Goal: Transaction & Acquisition: Purchase product/service

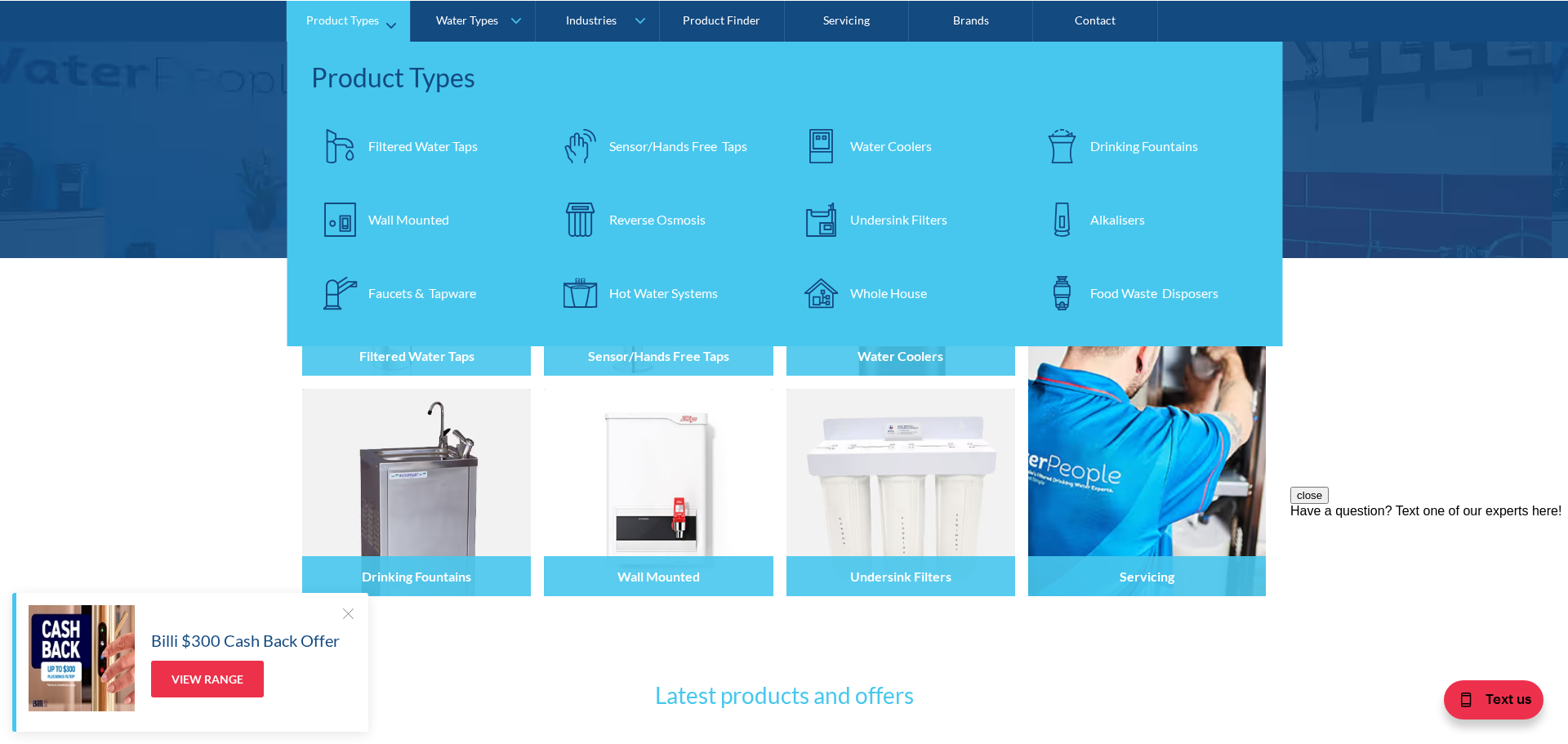
click at [864, 289] on div "Whole House" at bounding box center [888, 292] width 77 height 20
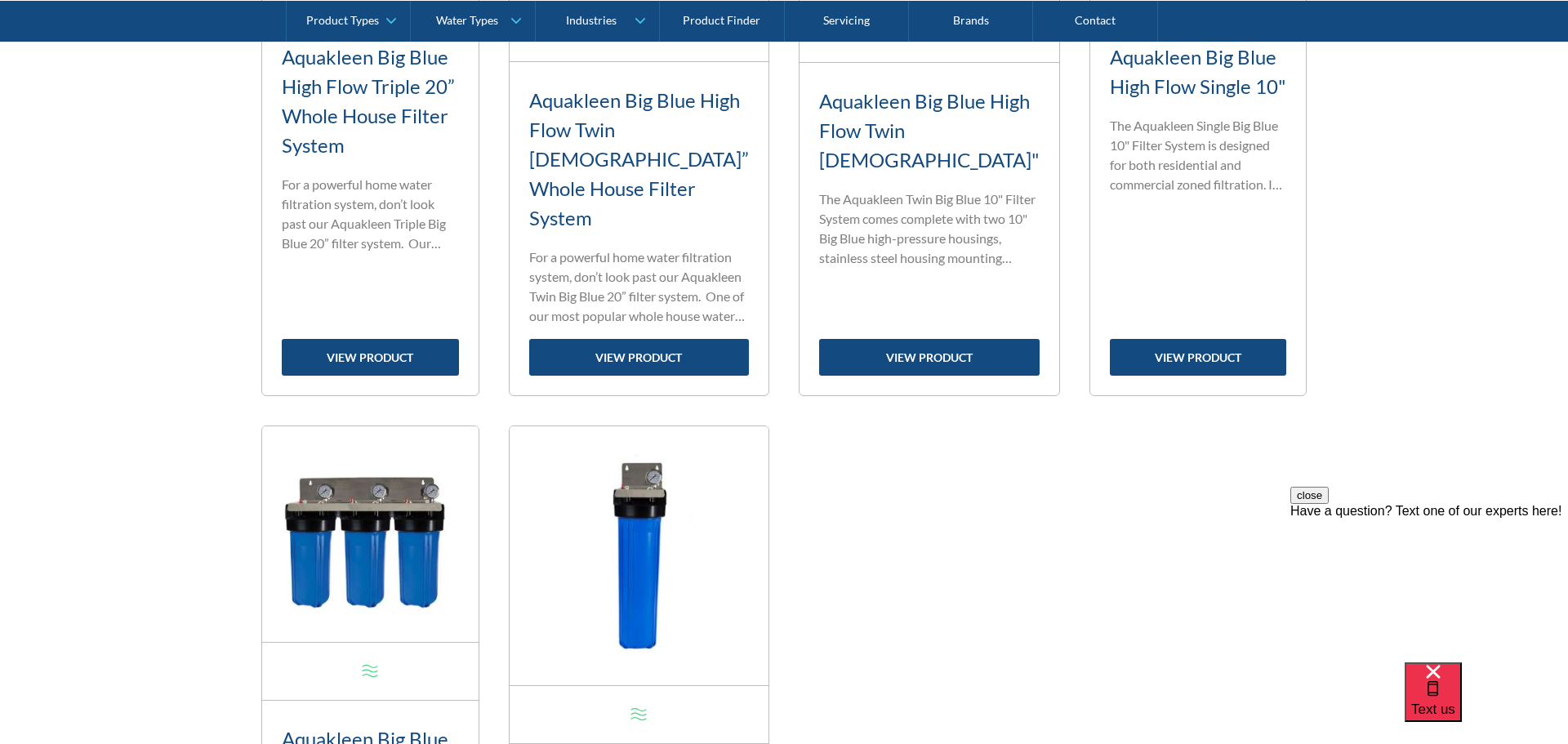
scroll to position [1005, 0]
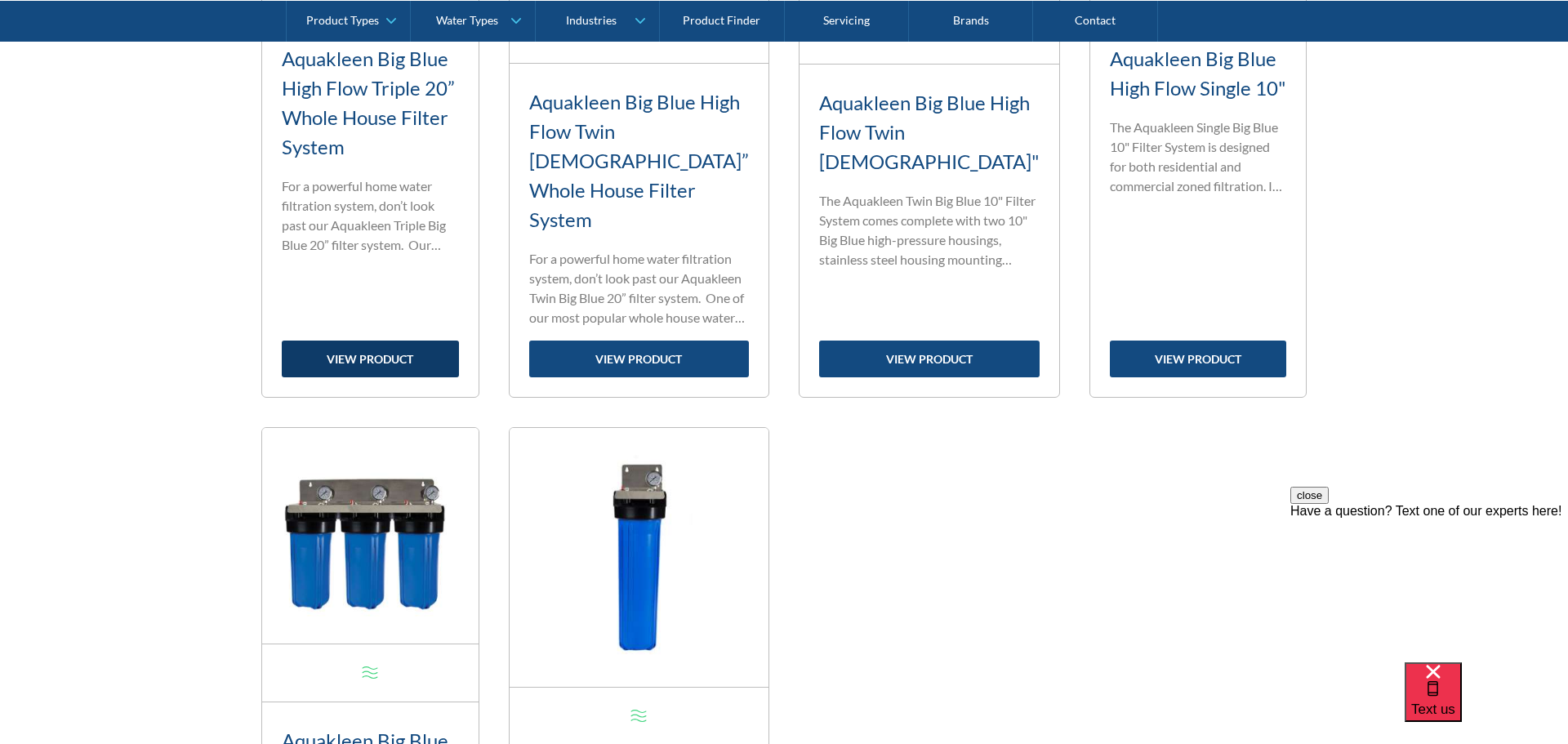
click at [364, 341] on link "view product" at bounding box center [371, 359] width 177 height 37
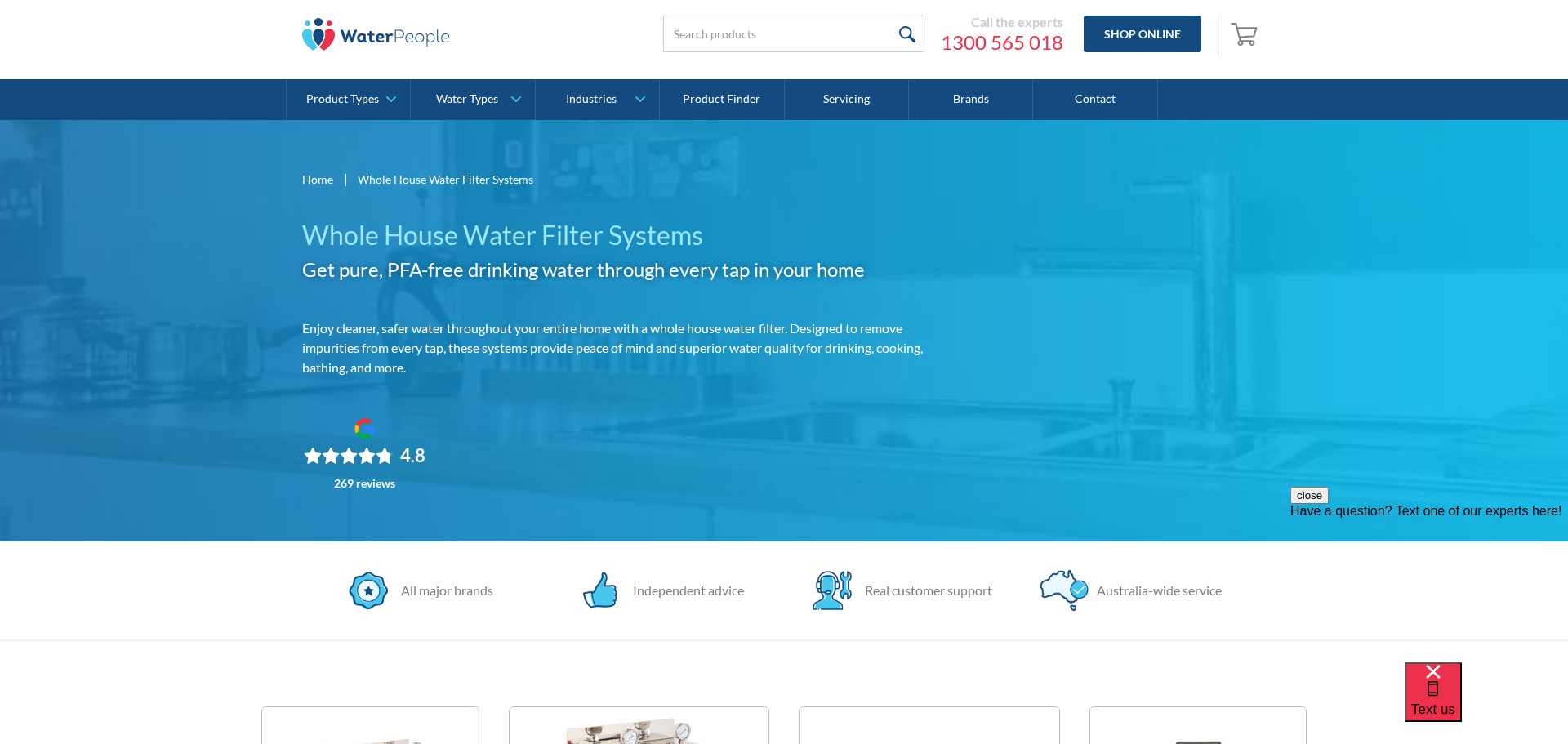
scroll to position [0, 0]
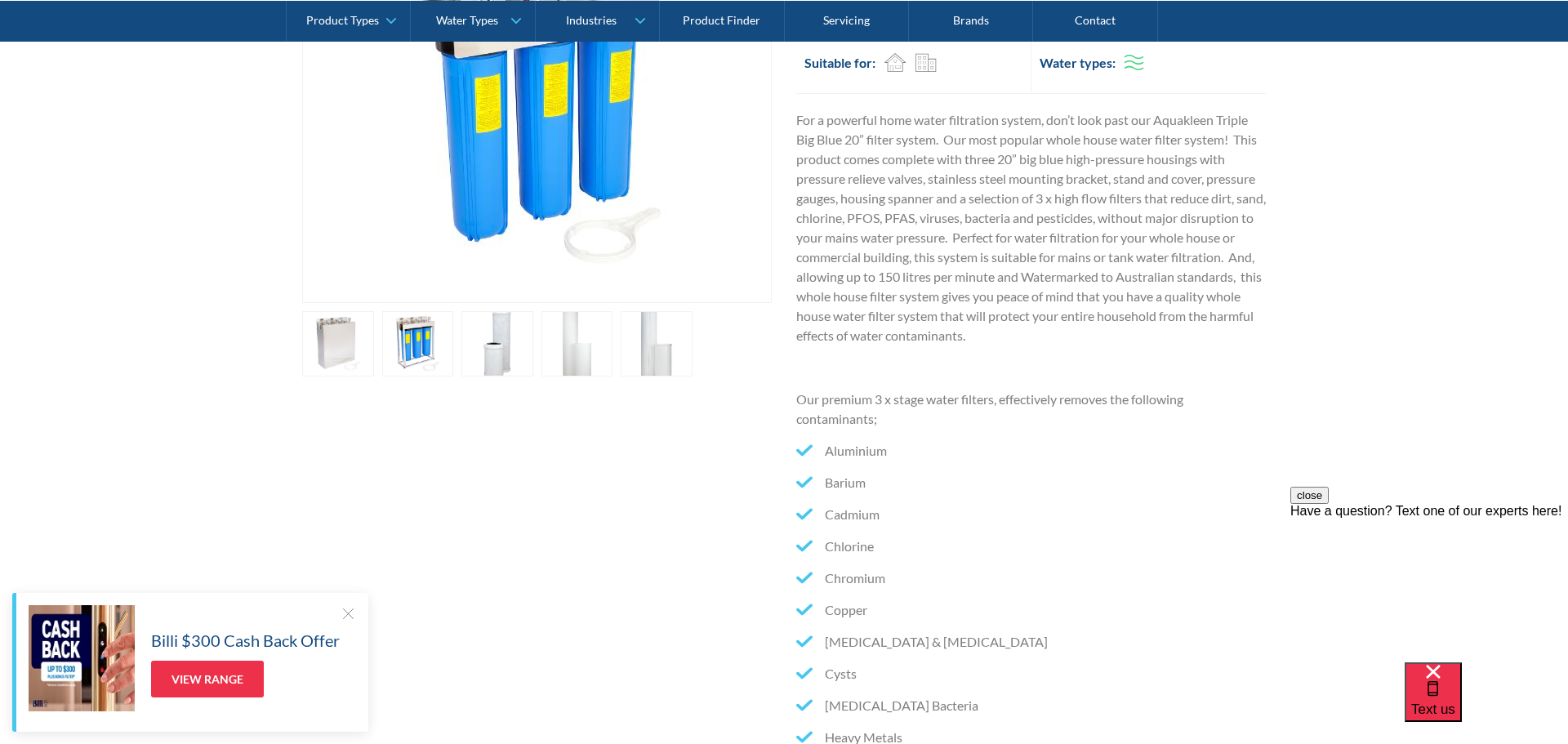
scroll to position [476, 0]
click at [421, 332] on link "open lightbox" at bounding box center [418, 347] width 72 height 65
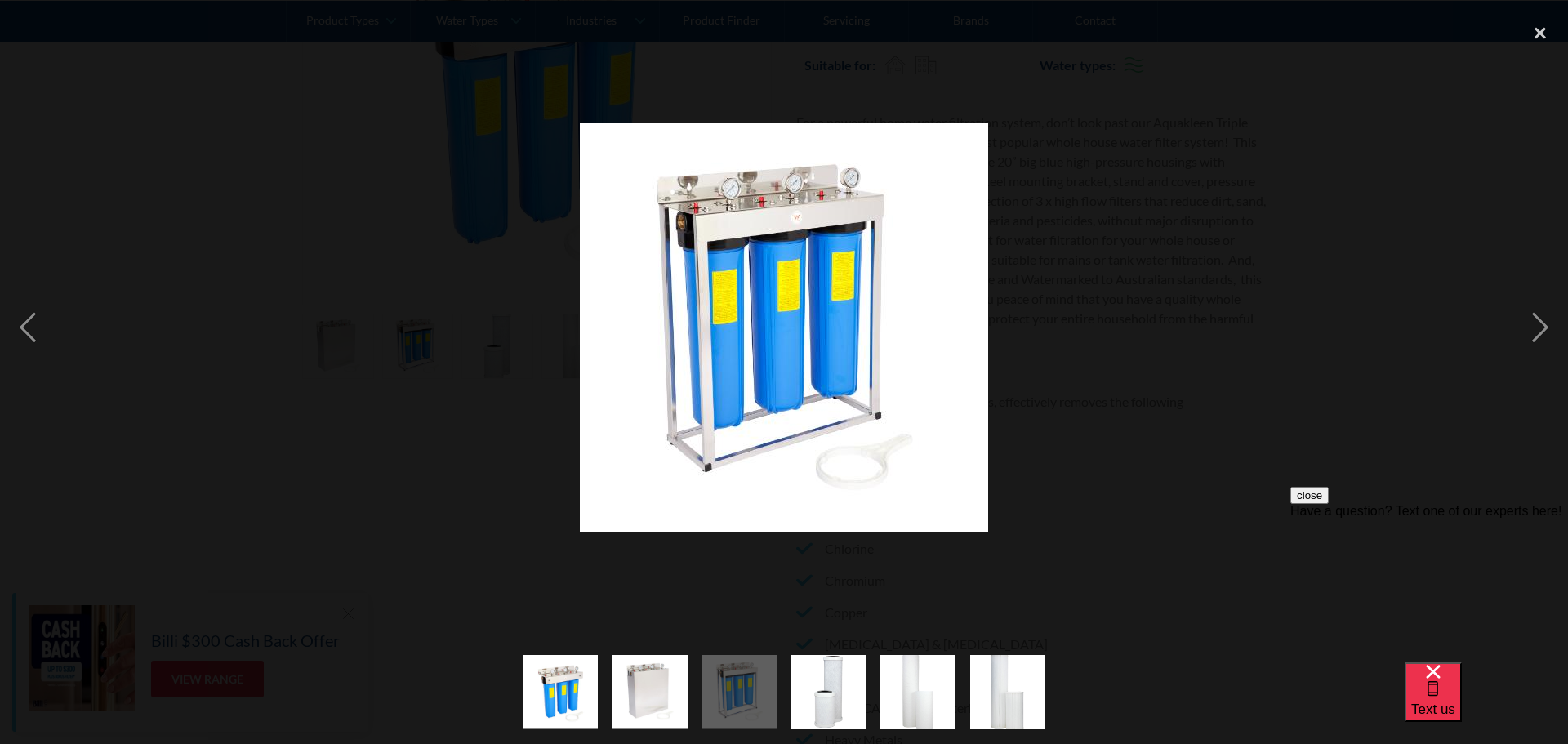
click at [1278, 282] on div at bounding box center [784, 327] width 1568 height 624
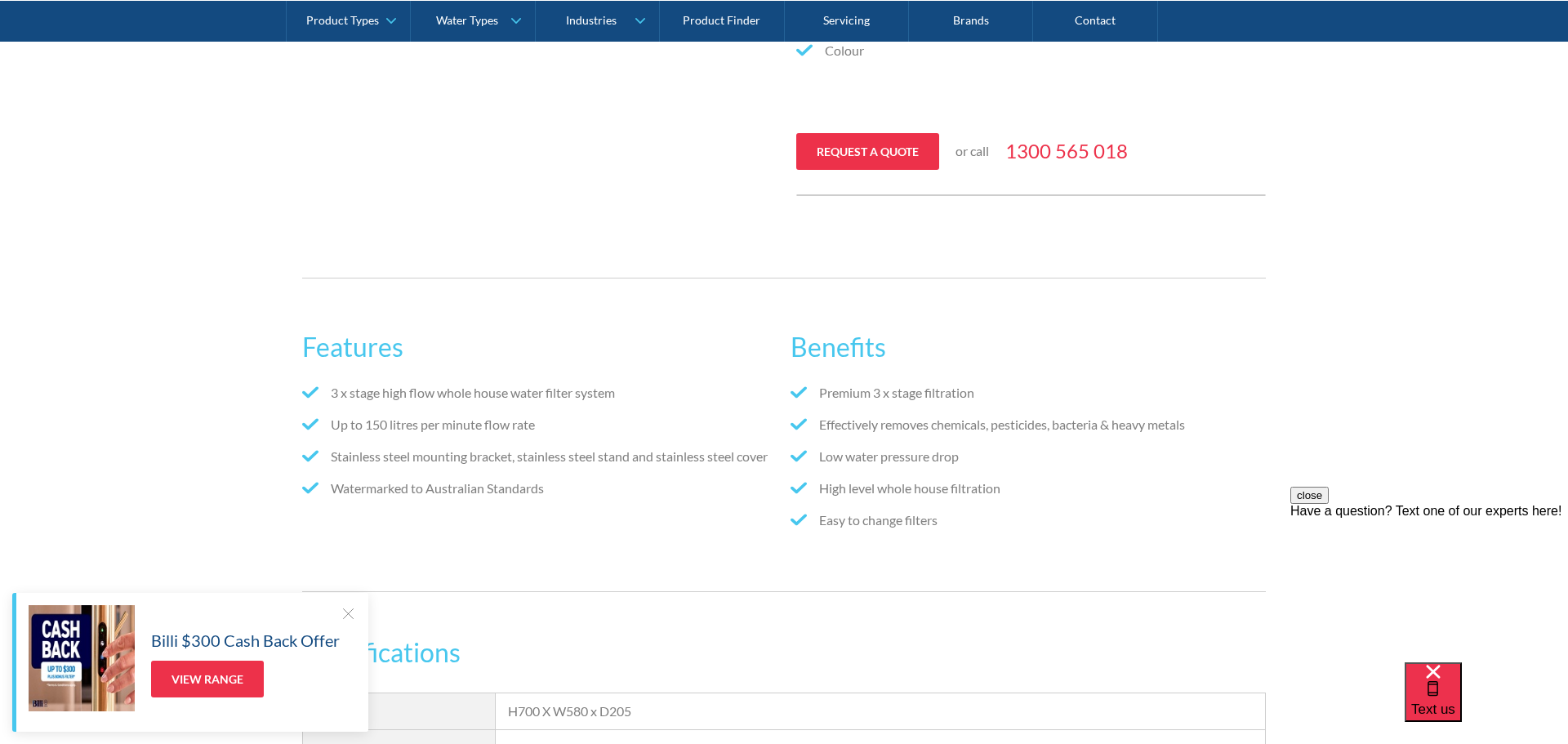
scroll to position [1647, 0]
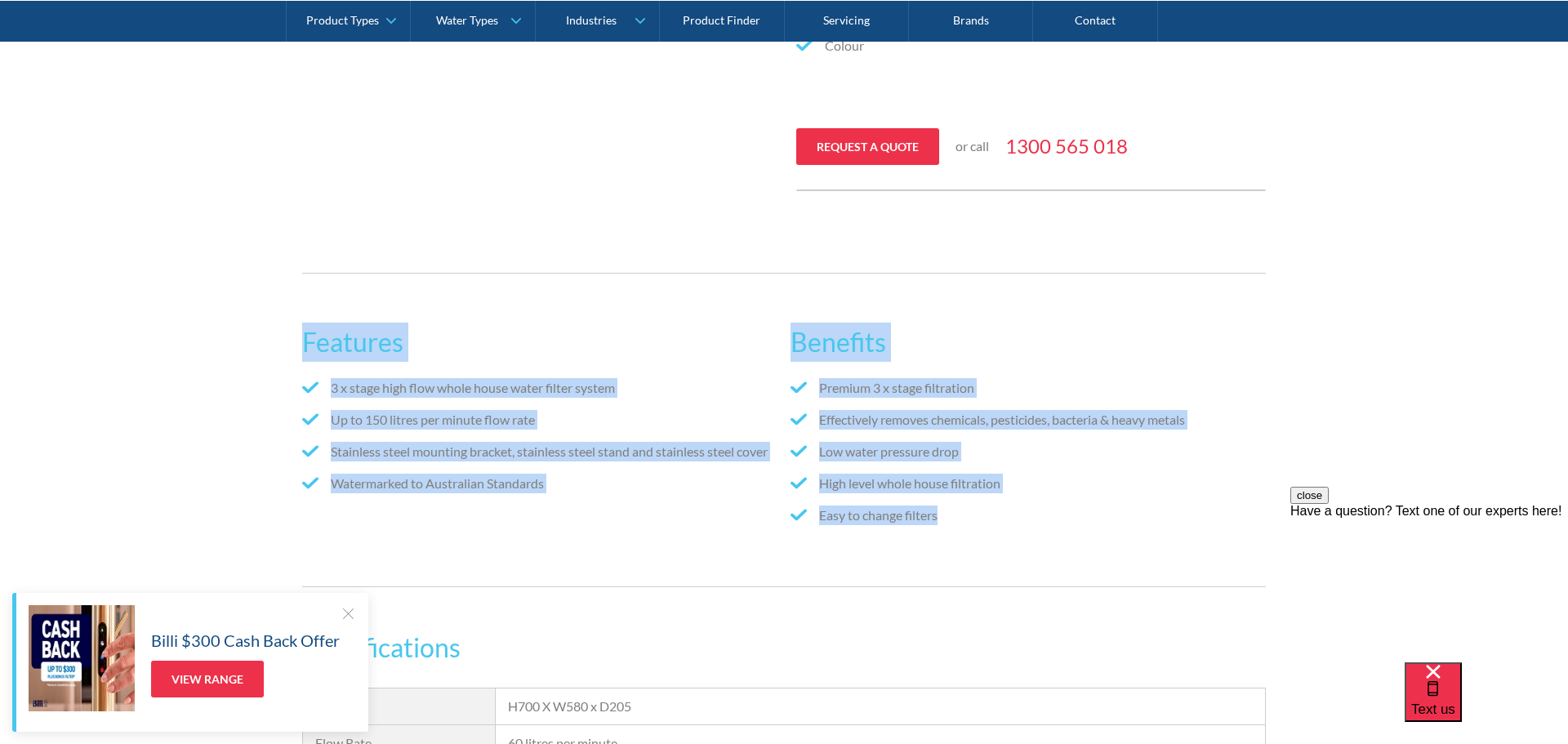
drag, startPoint x: 960, startPoint y: 520, endPoint x: 222, endPoint y: 351, distance: 757.1
click at [222, 351] on div "Features 3 x stage high flow whole house water filter system Up to 150 litres p…" at bounding box center [784, 430] width 1568 height 363
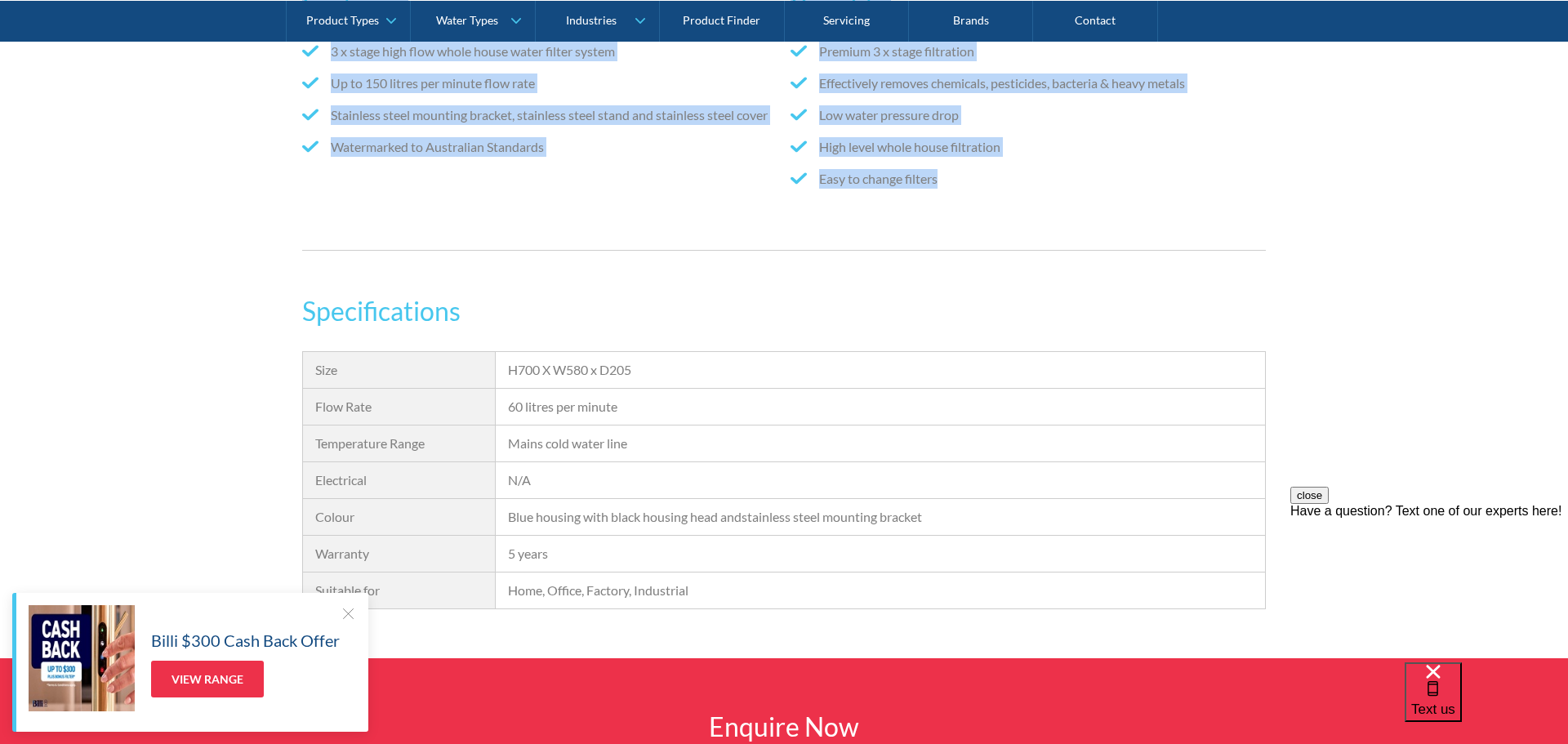
scroll to position [1988, 0]
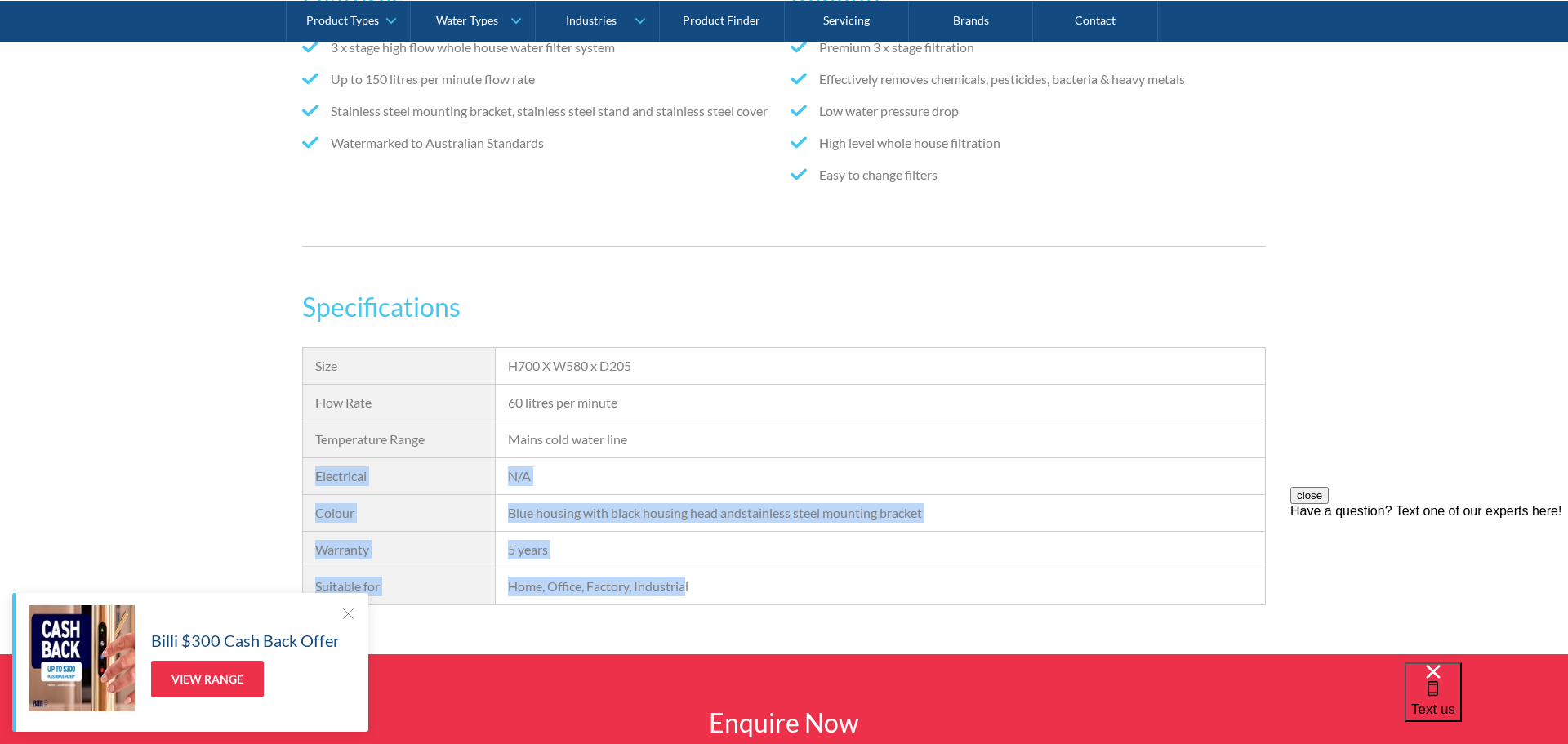
drag, startPoint x: 600, startPoint y: 569, endPoint x: 258, endPoint y: 470, distance: 356.0
click at [258, 470] on div "Specifications Size H700 X W580 x D205 Flow Rate 60 litres per minute Capacity …" at bounding box center [784, 470] width 1568 height 366
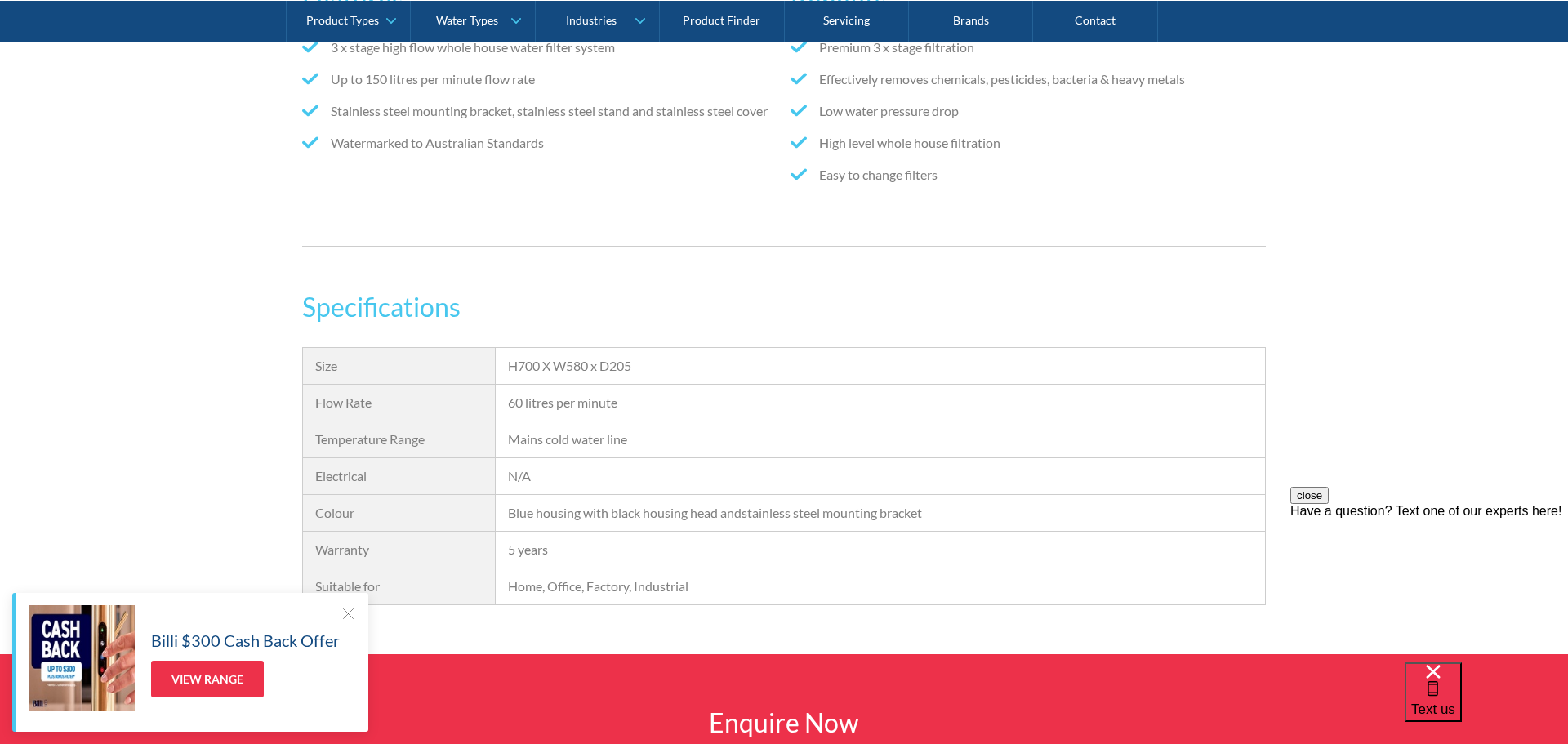
click at [342, 618] on div at bounding box center [347, 613] width 16 height 16
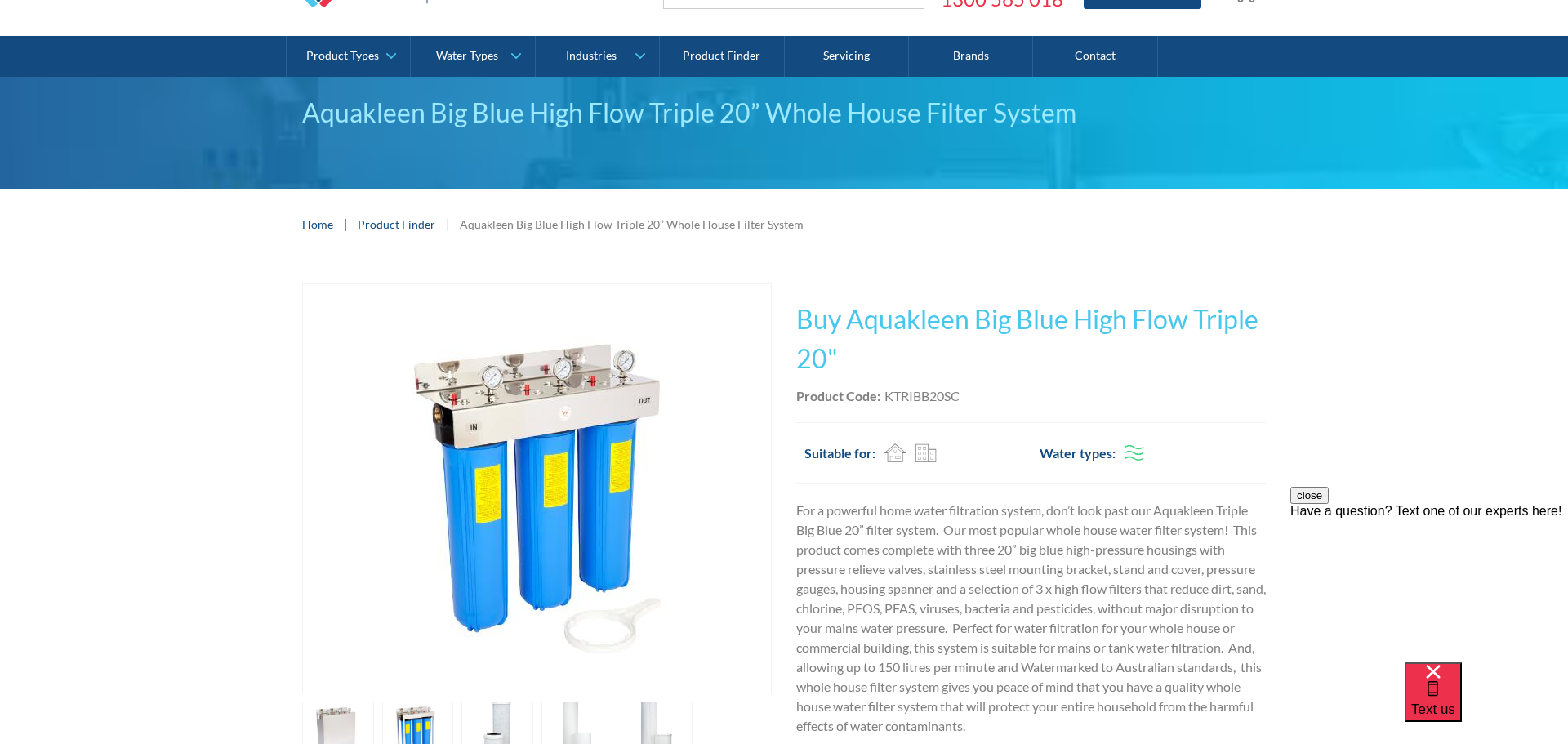
scroll to position [298, 0]
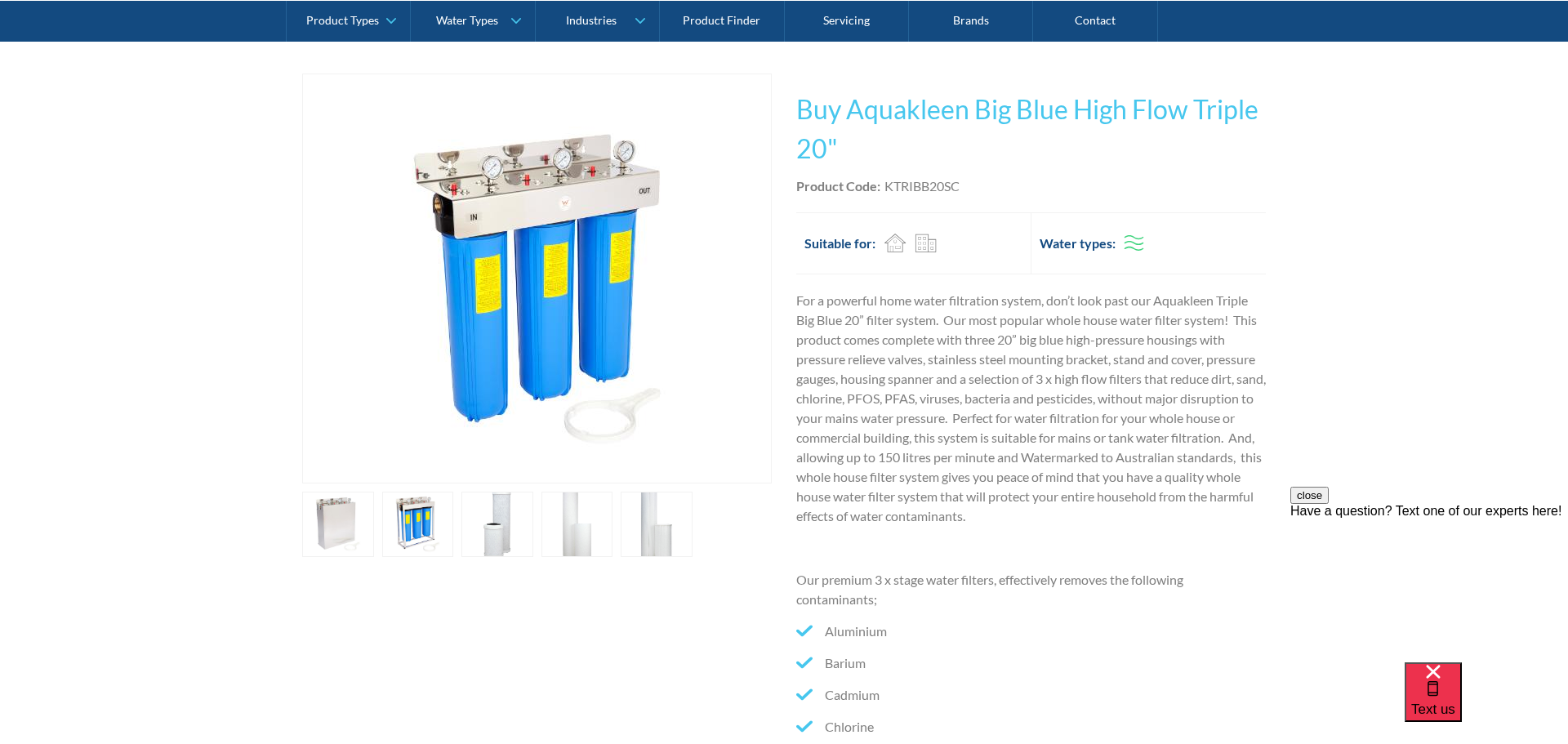
click at [515, 507] on link "open lightbox" at bounding box center [497, 525] width 72 height 65
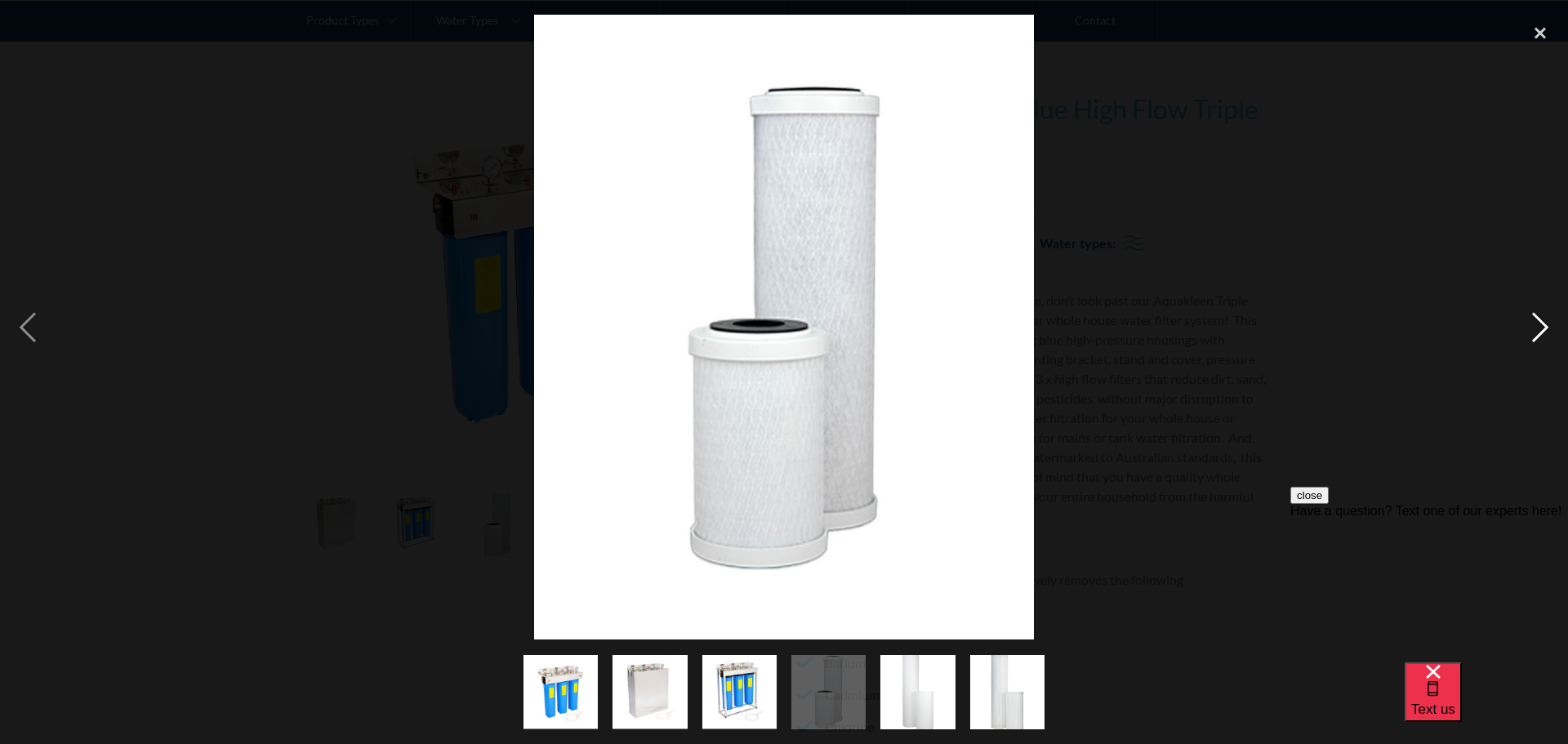
click at [1528, 320] on div "next image" at bounding box center [1540, 327] width 56 height 624
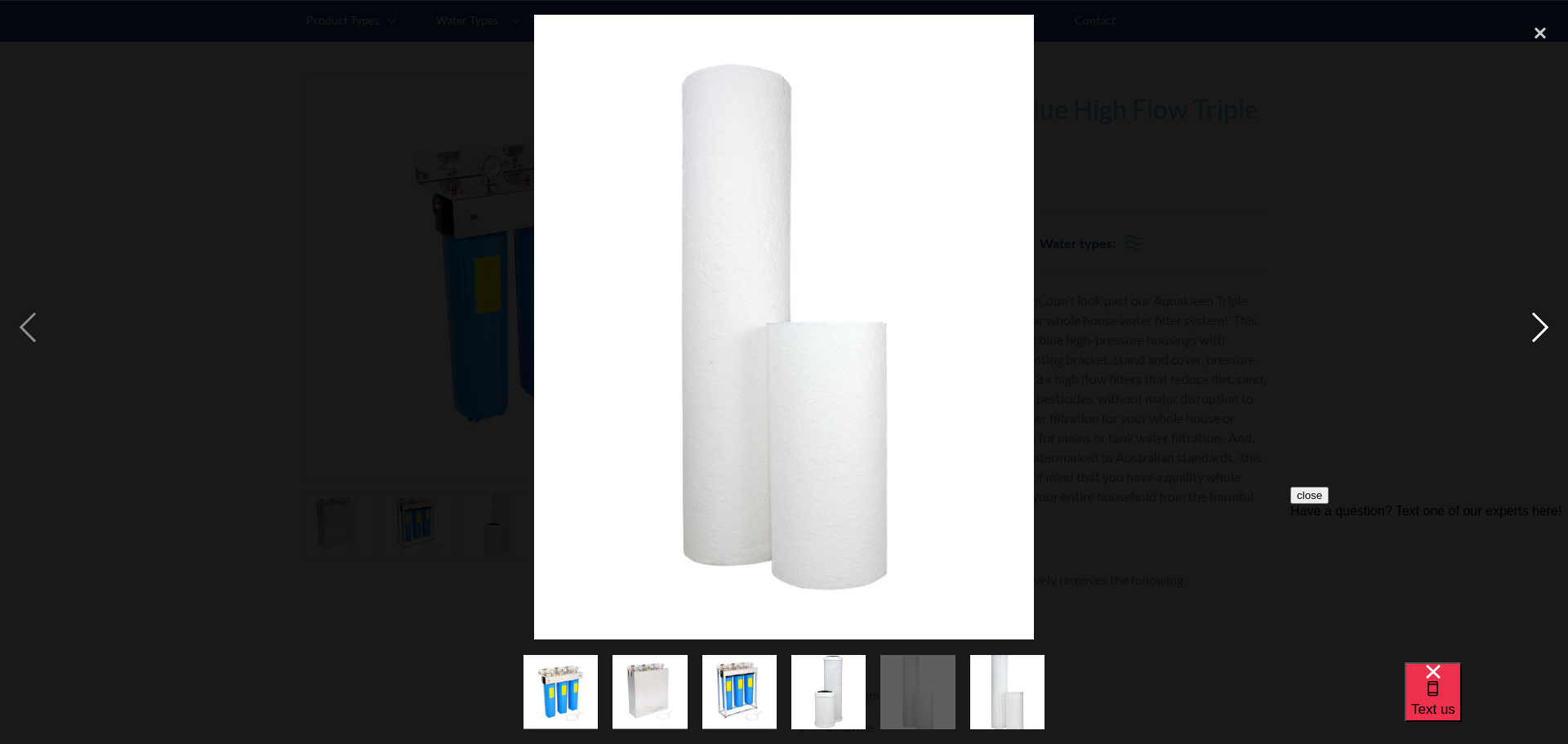
click at [1529, 323] on div "next image" at bounding box center [1540, 327] width 56 height 624
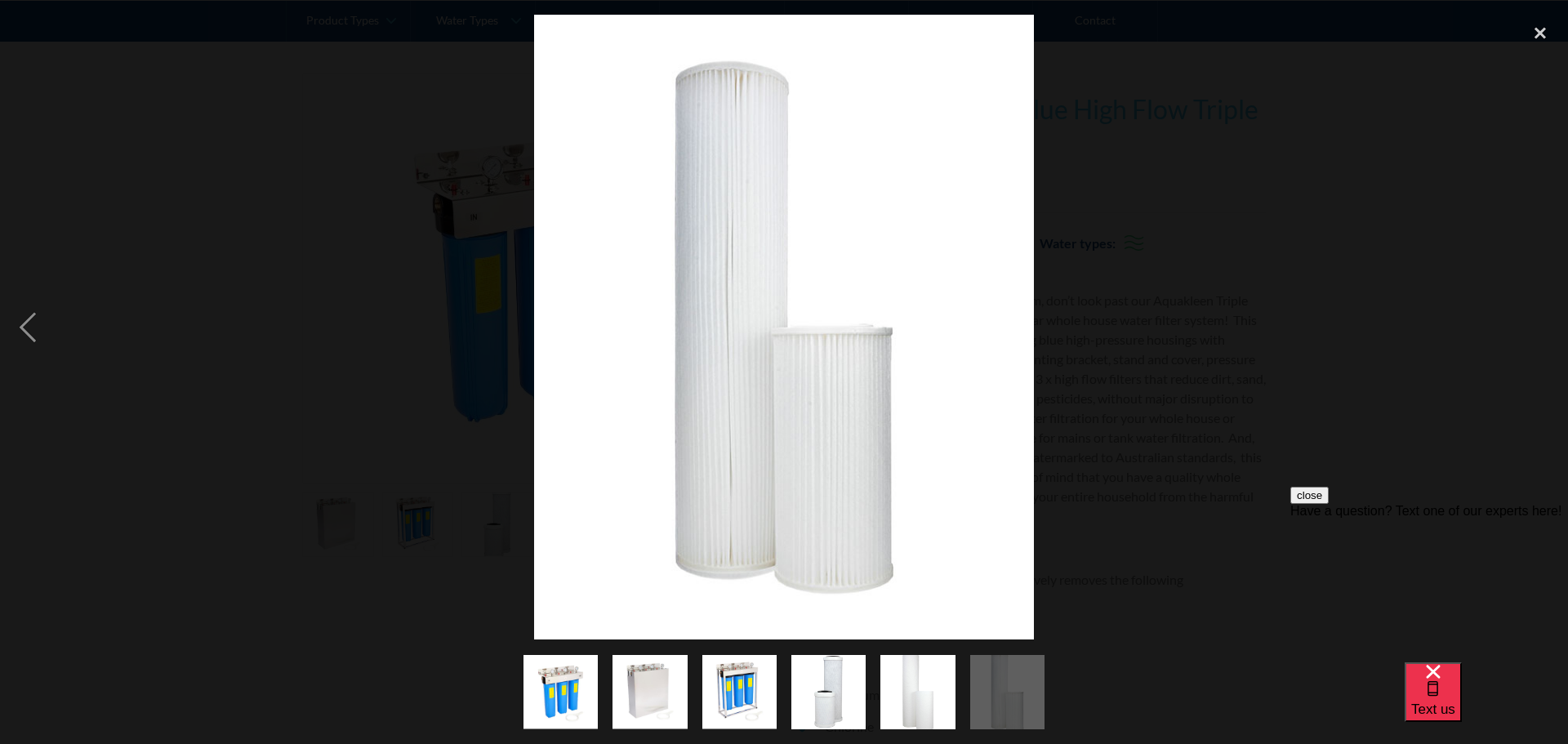
drag, startPoint x: 1380, startPoint y: 335, endPoint x: 1226, endPoint y: 342, distance: 154.2
click at [1378, 337] on div at bounding box center [784, 327] width 1568 height 624
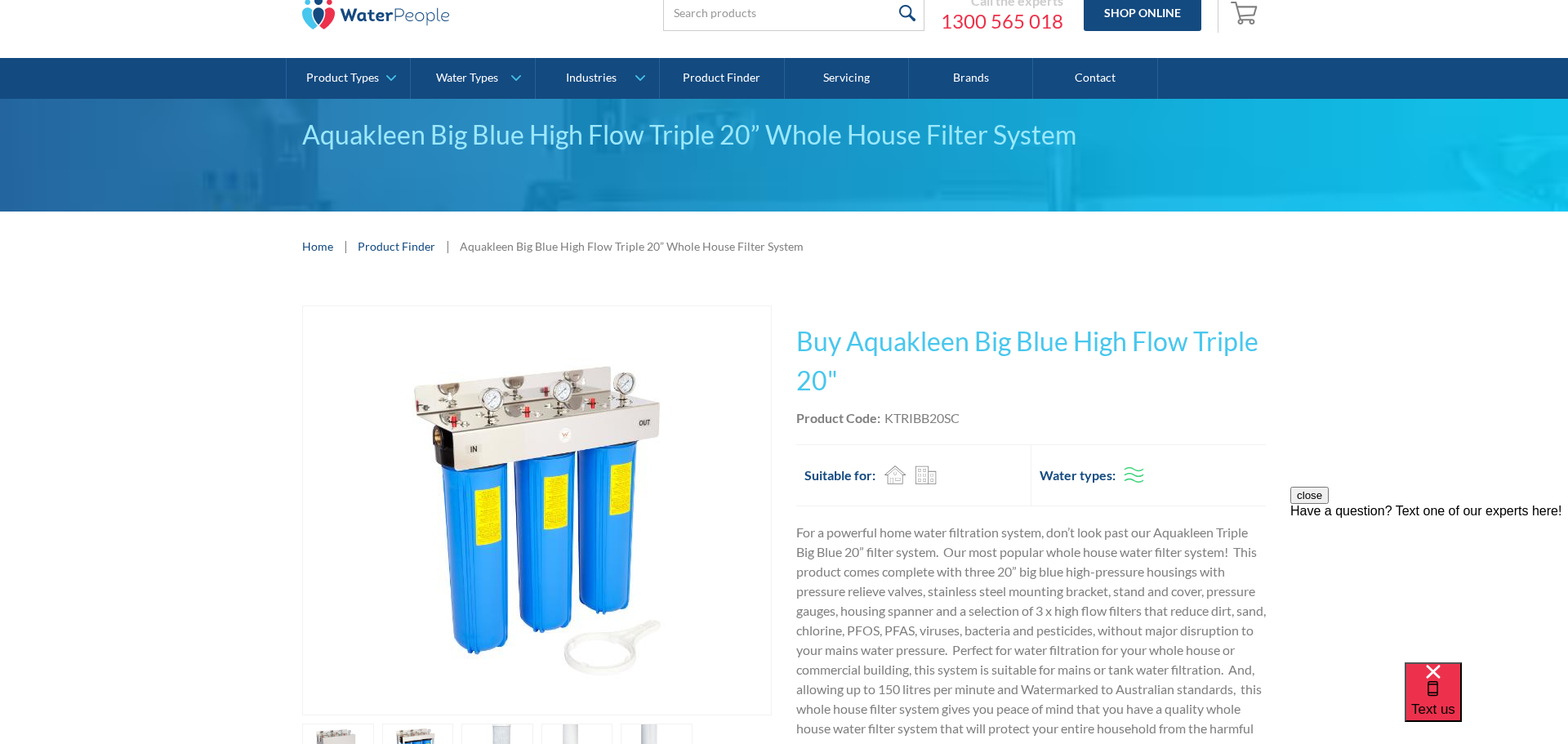
scroll to position [115, 0]
